Goal: Find specific page/section: Find specific page/section

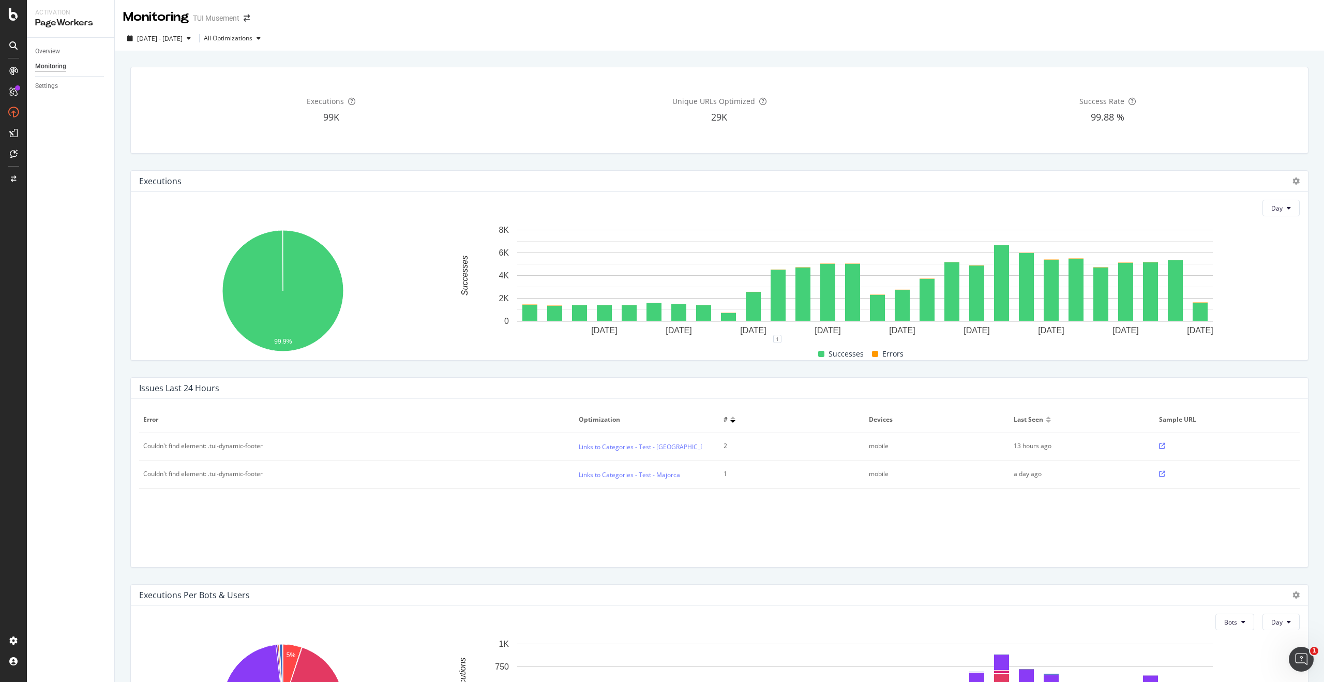
scroll to position [137, 0]
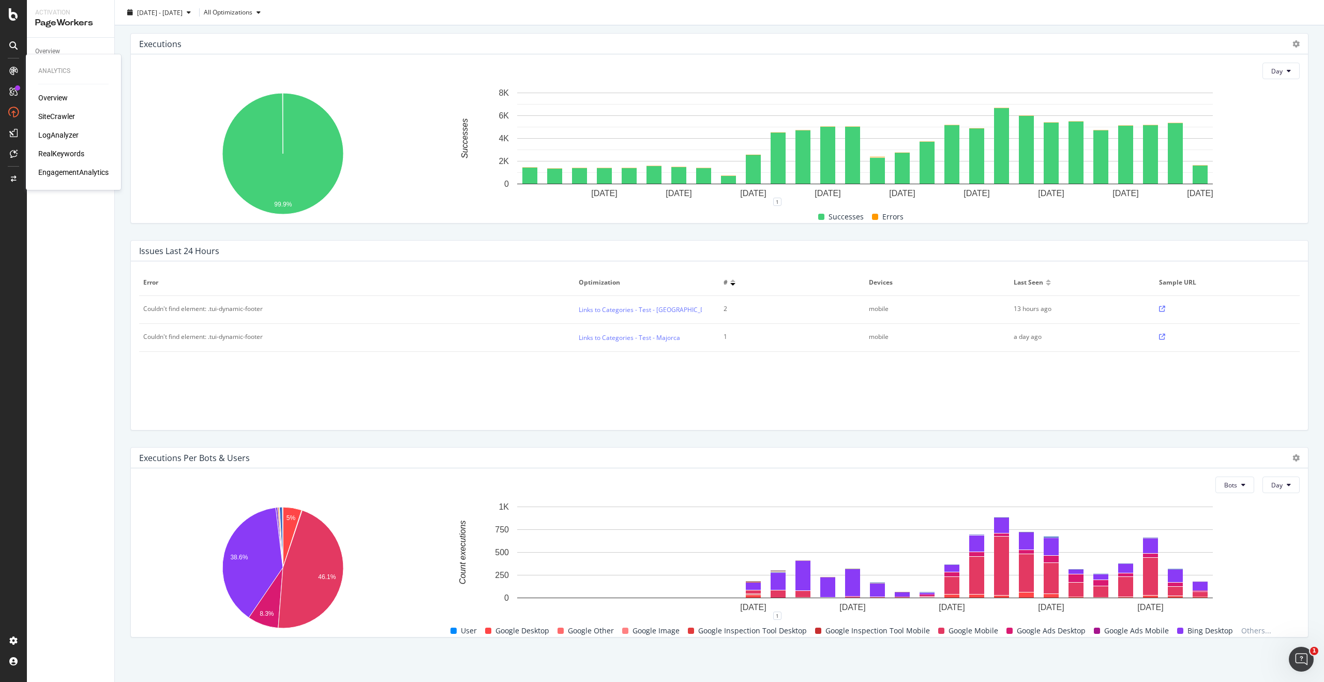
click at [67, 134] on div "LogAnalyzer" at bounding box center [58, 135] width 40 height 10
